Goal: Task Accomplishment & Management: Complete application form

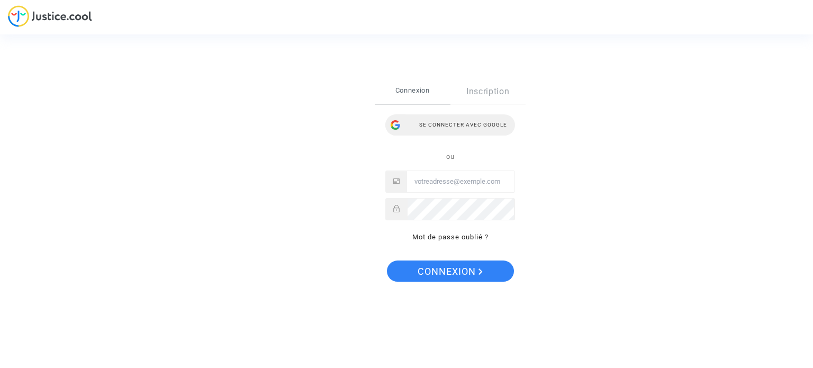
click at [468, 124] on div "Se connecter avec Google" at bounding box center [450, 124] width 130 height 21
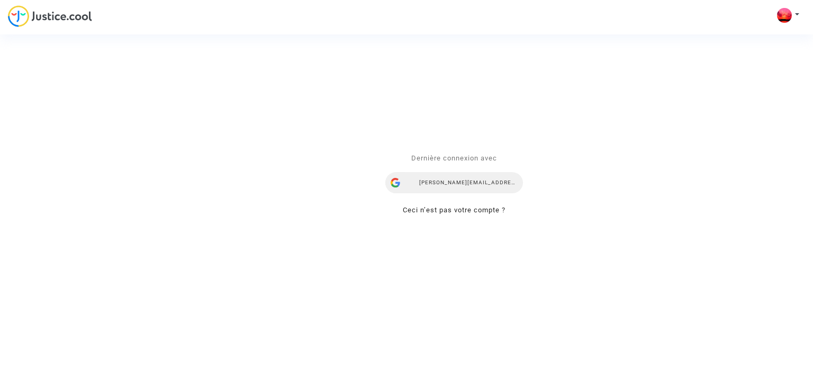
click at [468, 184] on div "e.augeraud@gmail.com" at bounding box center [454, 182] width 138 height 21
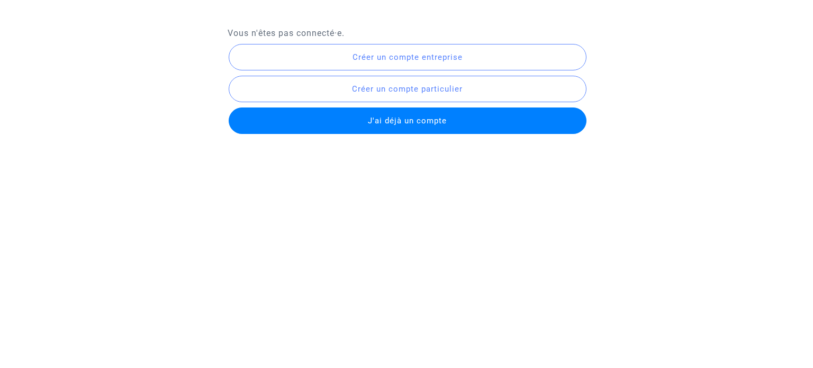
click at [433, 120] on span "J'ai déjà un compte" at bounding box center [407, 121] width 79 height 10
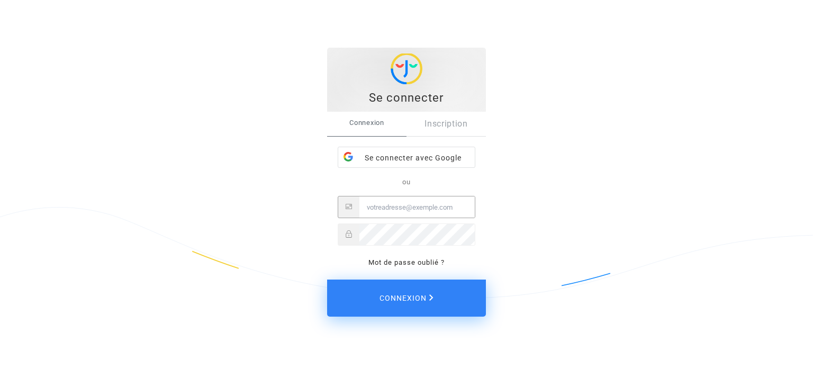
click at [383, 203] on input "Email" at bounding box center [416, 206] width 115 height 21
